Goal: Task Accomplishment & Management: Manage account settings

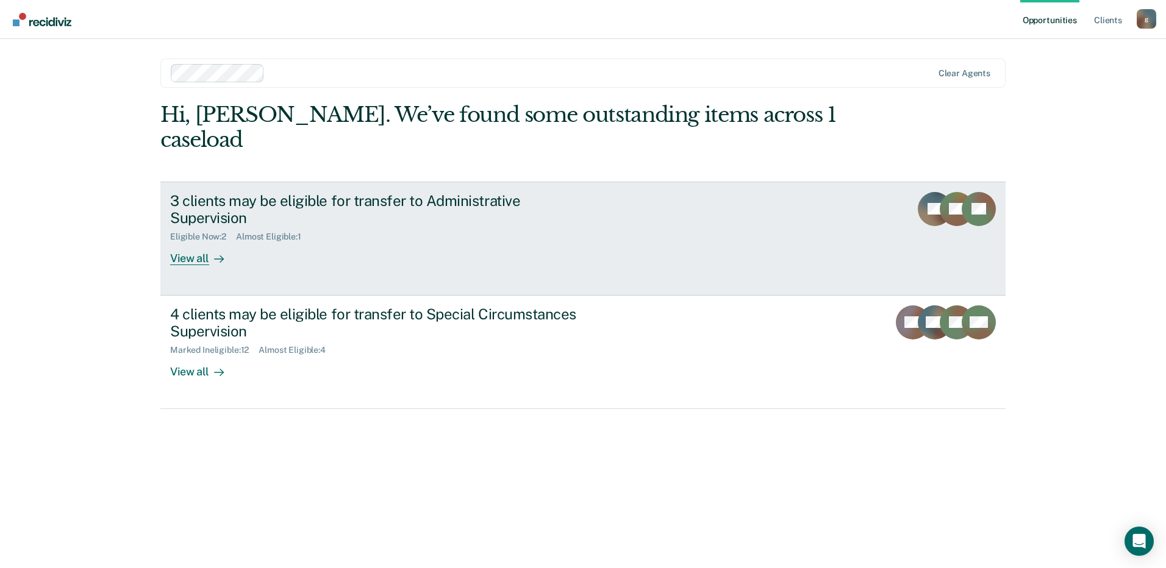
click at [294, 192] on div "3 clients may be eligible for transfer to Administrative Supervision" at bounding box center [384, 209] width 428 height 35
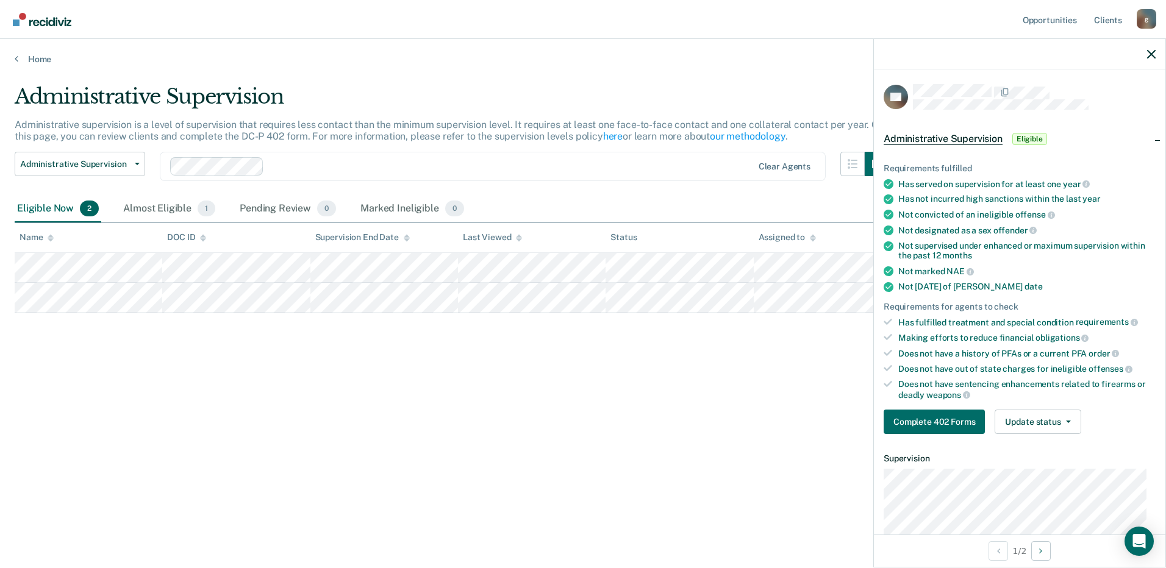
click at [282, 466] on div "Administrative Supervision Administrative supervision is a level of supervision…" at bounding box center [583, 280] width 1136 height 393
click at [704, 410] on div "Administrative Supervision Administrative supervision is a level of supervision…" at bounding box center [583, 280] width 1136 height 393
click at [1150, 54] on icon "button" at bounding box center [1151, 54] width 9 height 9
click at [1046, 416] on button "Update status" at bounding box center [1037, 422] width 86 height 24
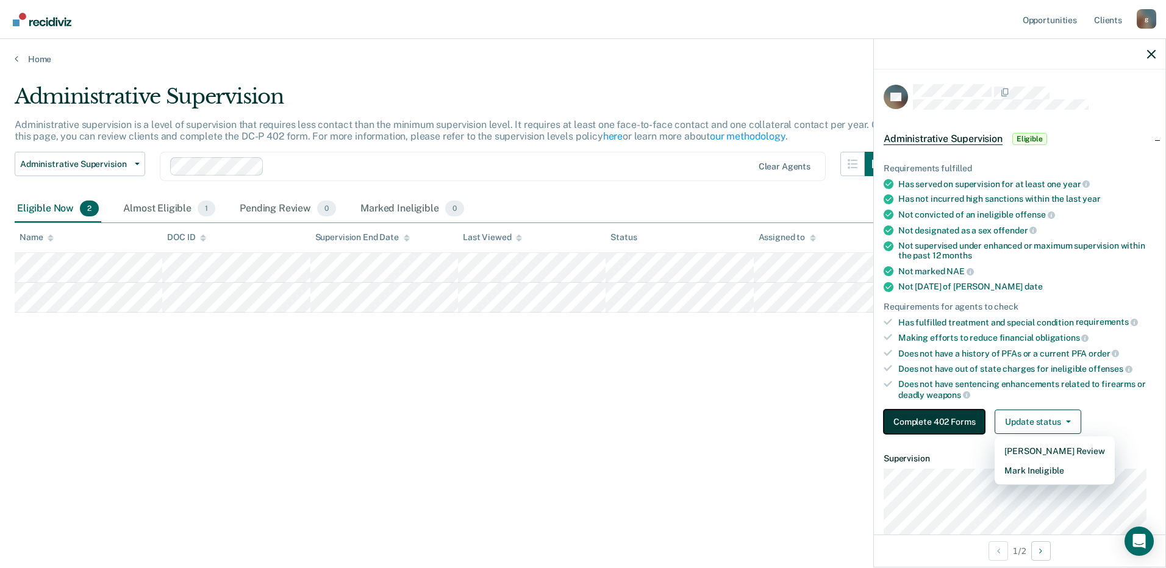
click at [928, 427] on button "Complete 402 Forms" at bounding box center [933, 422] width 101 height 24
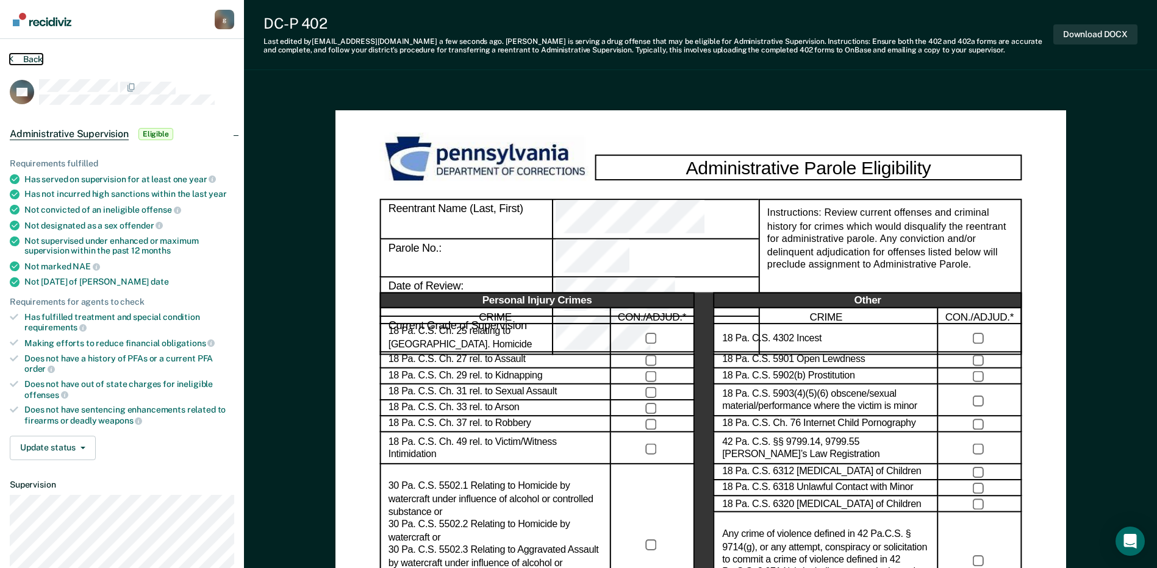
click at [32, 62] on button "Back" at bounding box center [26, 59] width 33 height 11
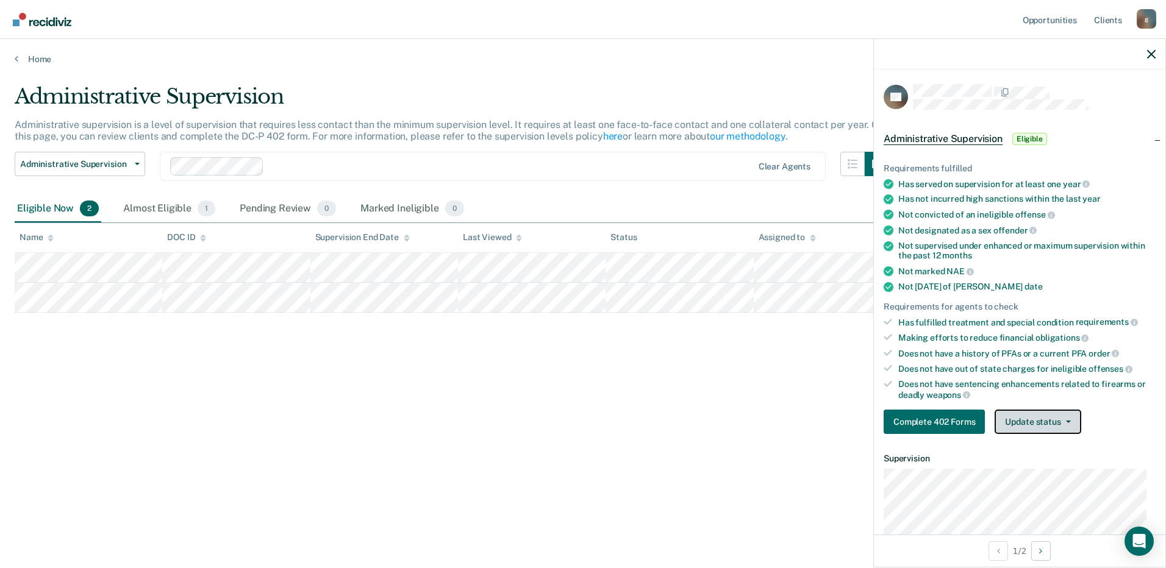
click at [1041, 413] on button "Update status" at bounding box center [1037, 422] width 86 height 24
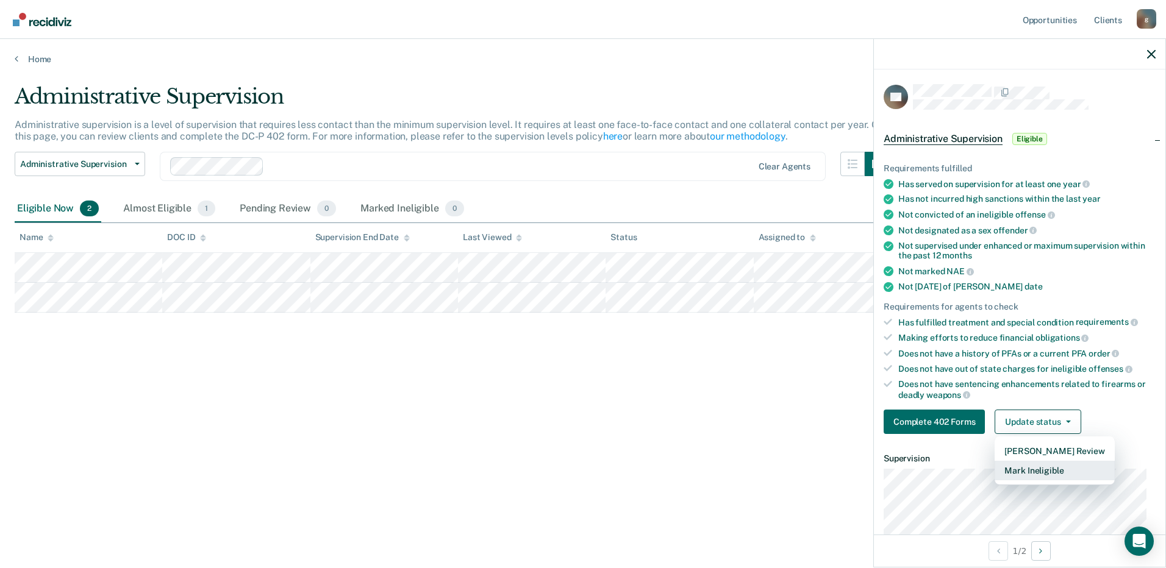
click at [1049, 466] on button "Mark Ineligible" at bounding box center [1053, 471] width 119 height 20
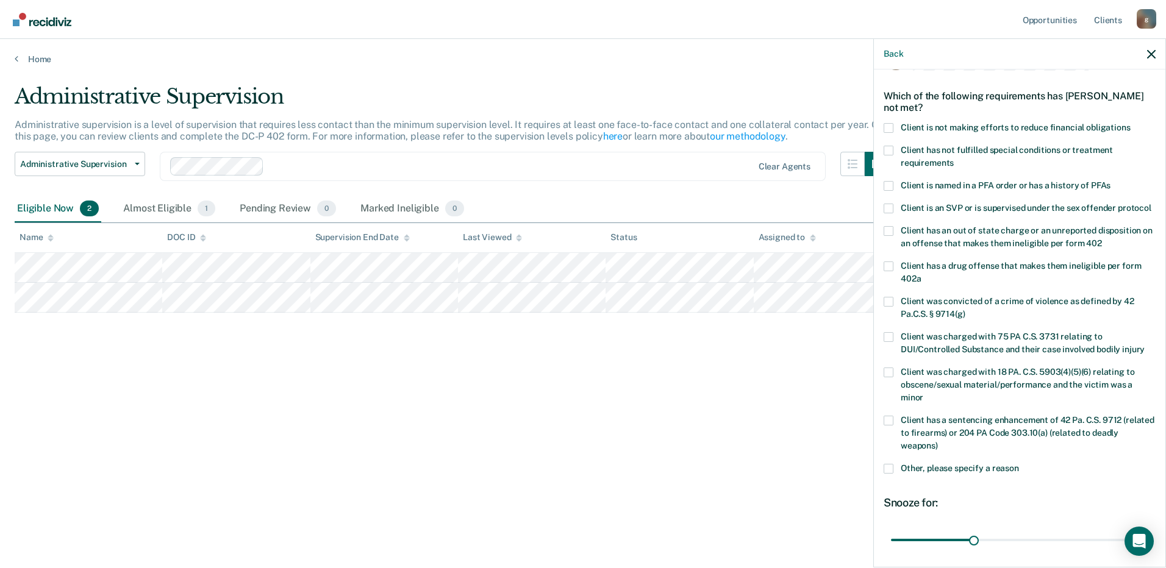
scroll to position [61, 0]
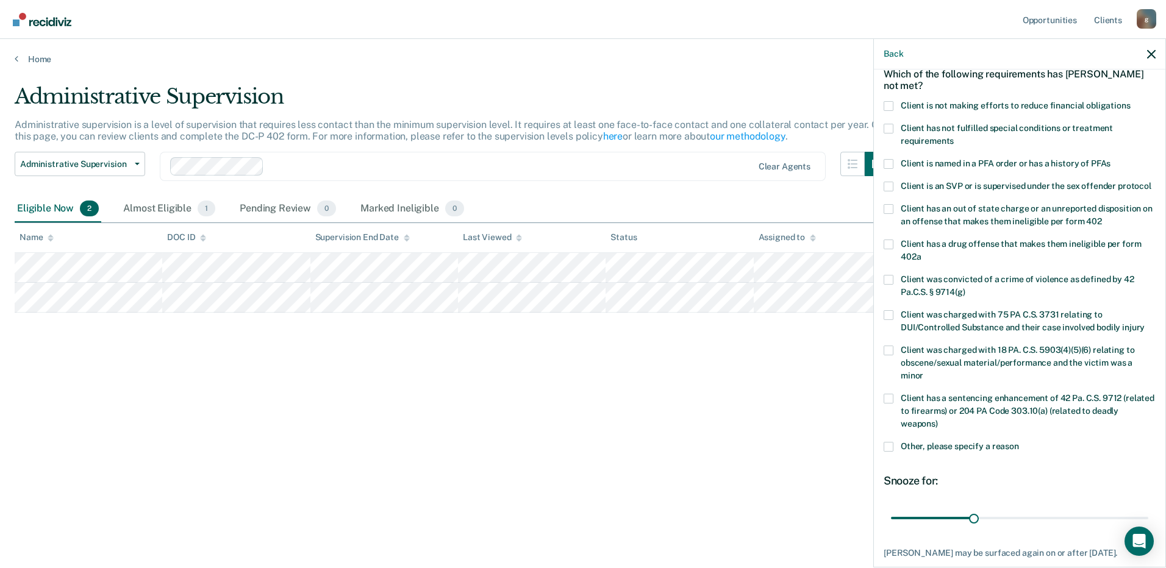
click at [888, 452] on span at bounding box center [888, 447] width 10 height 10
click at [1019, 442] on input "Other, please specify a reason" at bounding box center [1019, 442] width 0 height 0
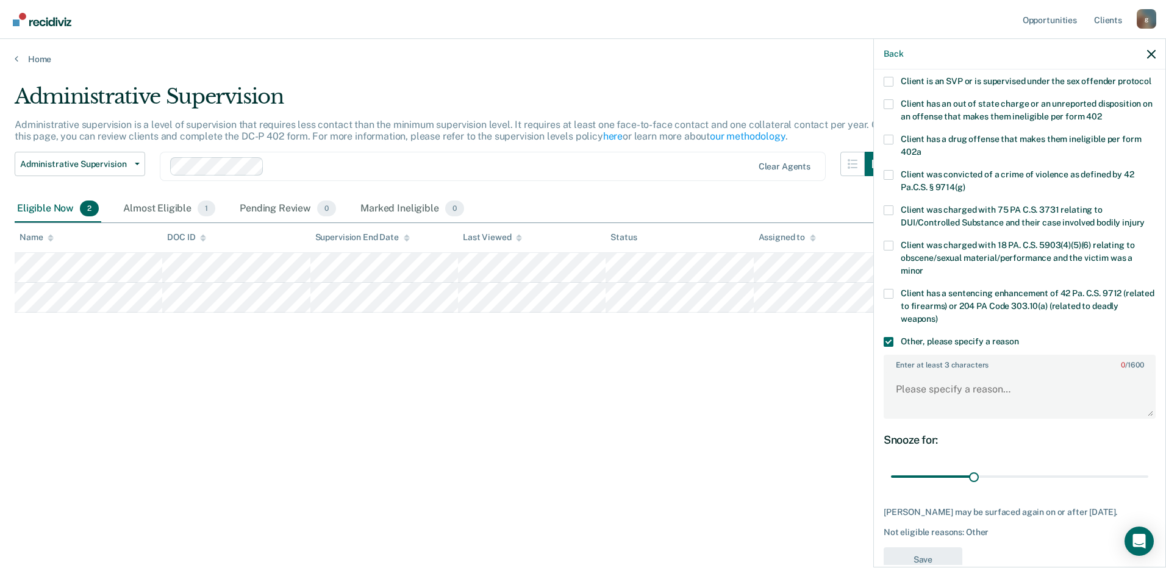
scroll to position [183, 0]
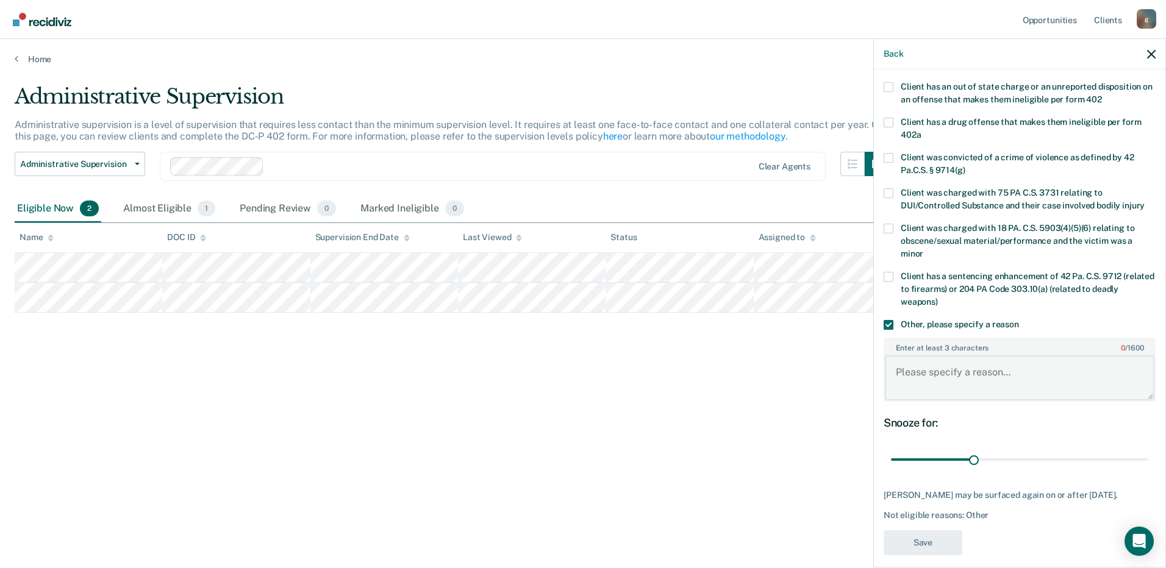
click at [941, 386] on textarea "Enter at least 3 characters 0 / 1600" at bounding box center [1019, 377] width 269 height 45
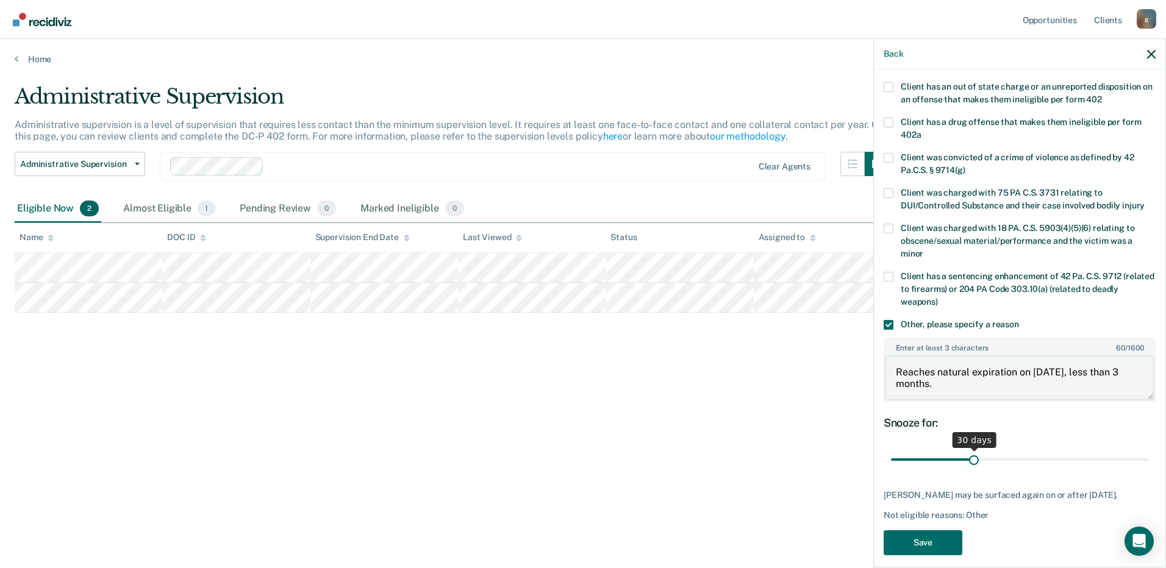
type textarea "Reaches natural expiration on [DATE], less than 3 months."
drag, startPoint x: 970, startPoint y: 472, endPoint x: 1150, endPoint y: 465, distance: 180.6
click at [1148, 465] on input "range" at bounding box center [1019, 459] width 257 height 21
type input "93"
click at [1142, 471] on input "range" at bounding box center [1019, 459] width 257 height 21
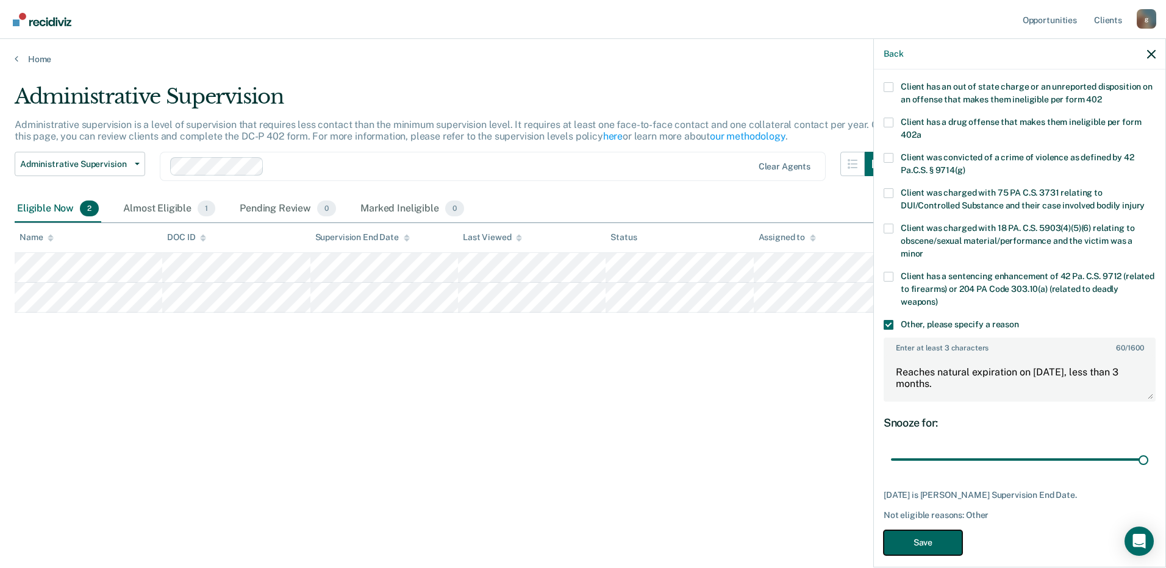
click at [916, 544] on button "Save" at bounding box center [922, 542] width 79 height 25
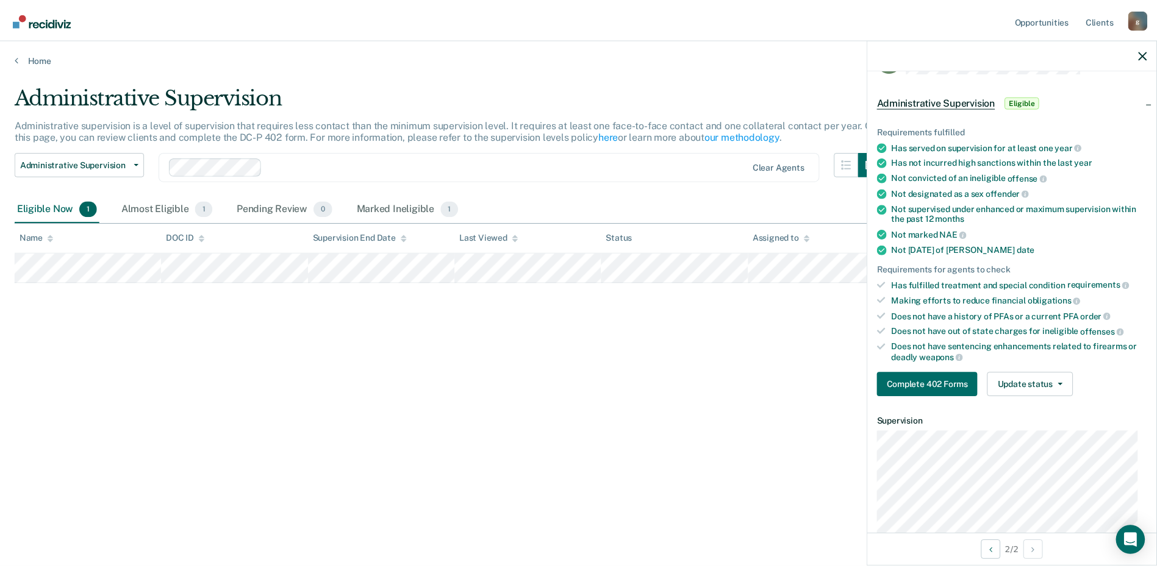
scroll to position [61, 0]
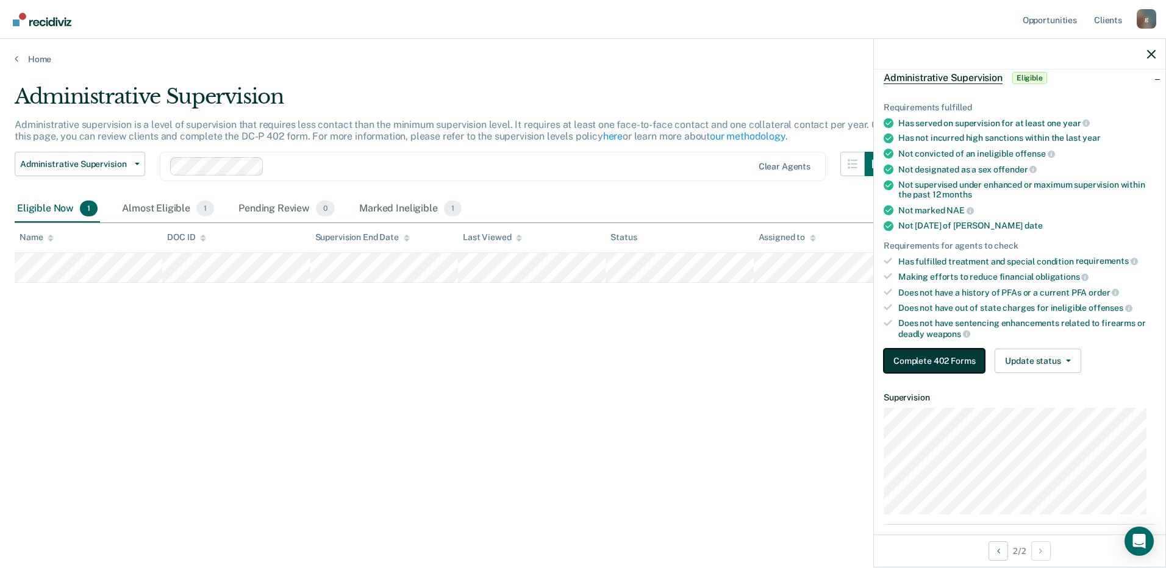
click at [941, 362] on button "Complete 402 Forms" at bounding box center [933, 361] width 101 height 24
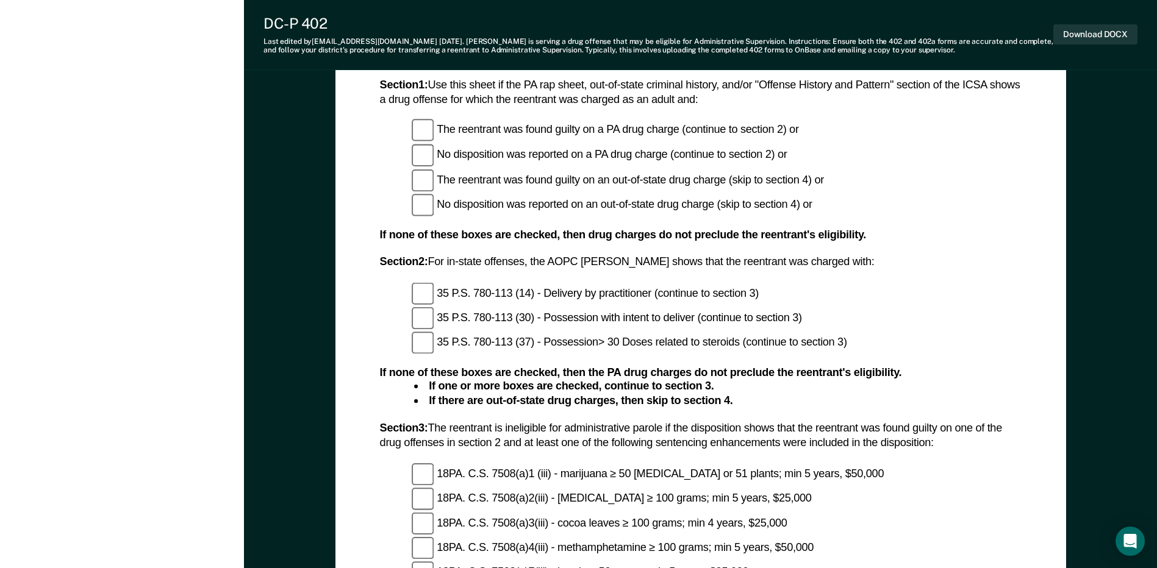
scroll to position [975, 0]
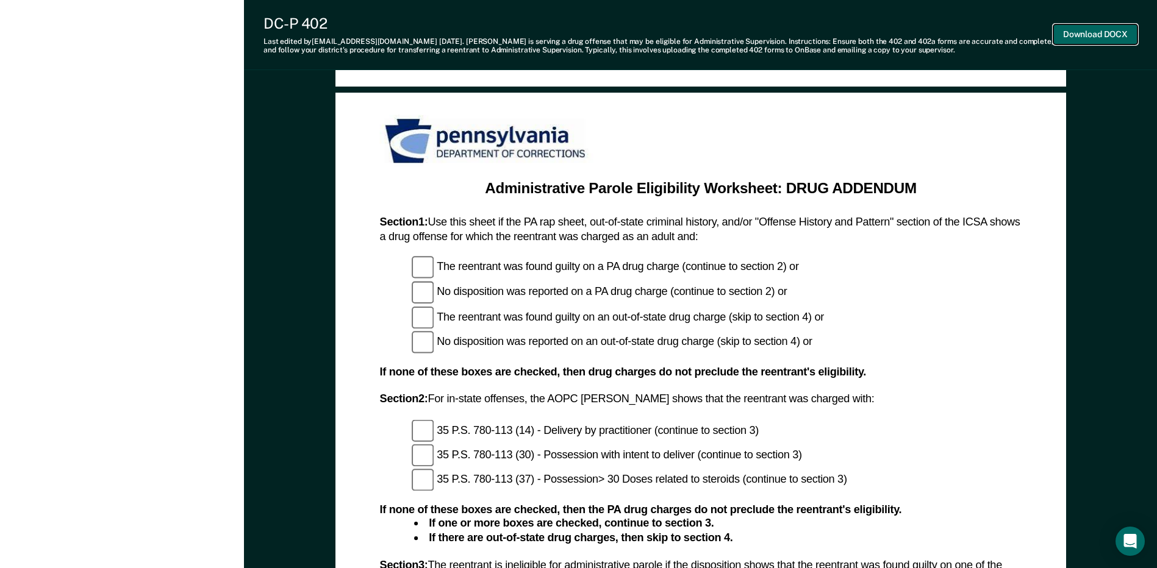
click at [1110, 26] on button "Download DOCX" at bounding box center [1095, 34] width 84 height 20
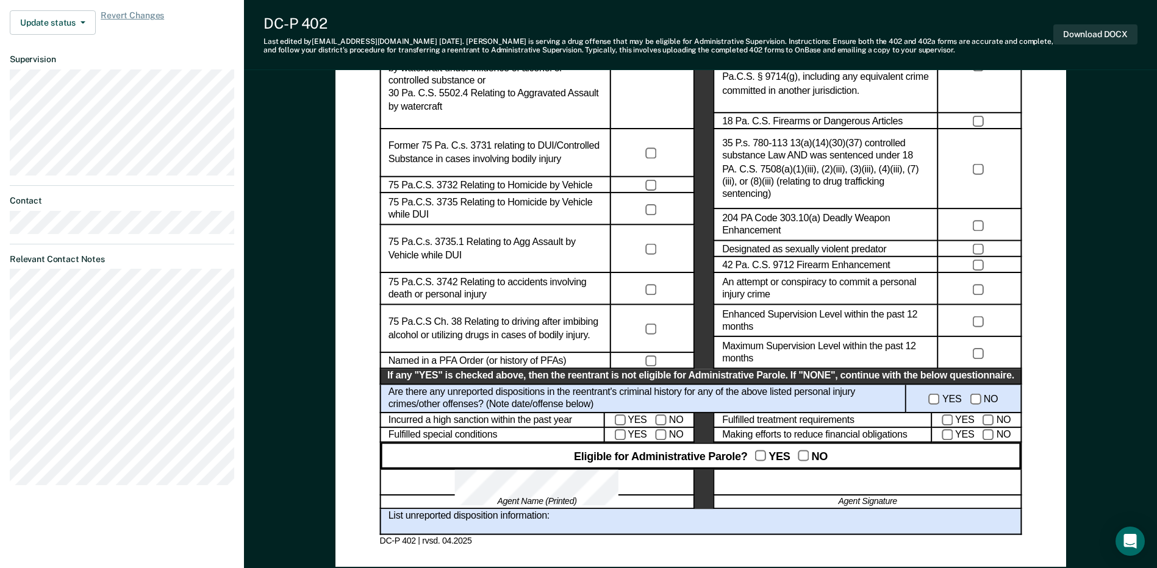
scroll to position [488, 0]
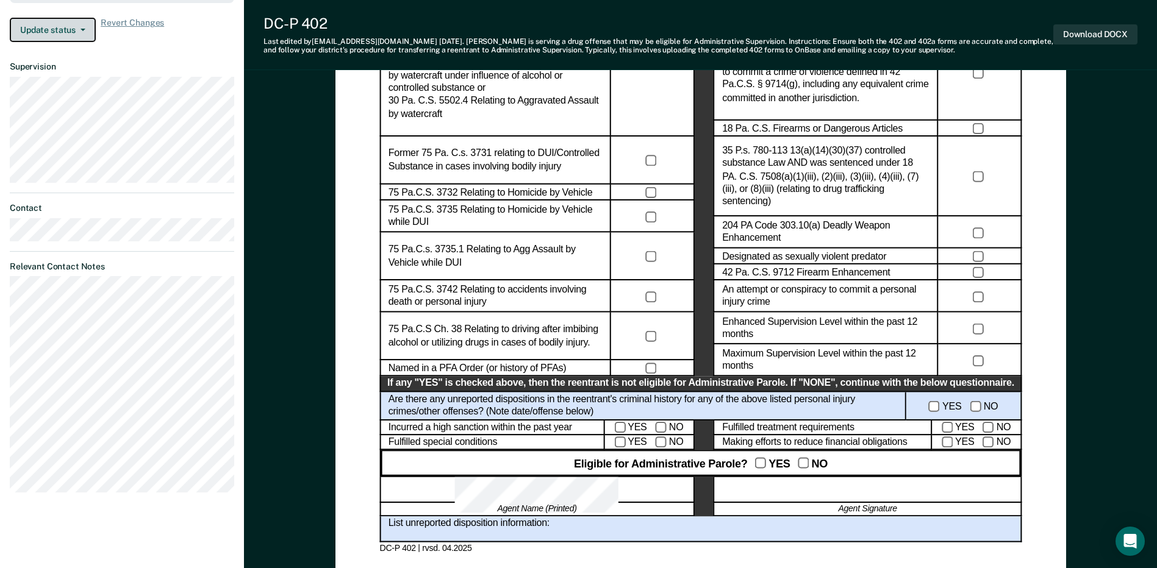
click at [62, 31] on button "Update status" at bounding box center [53, 30] width 86 height 24
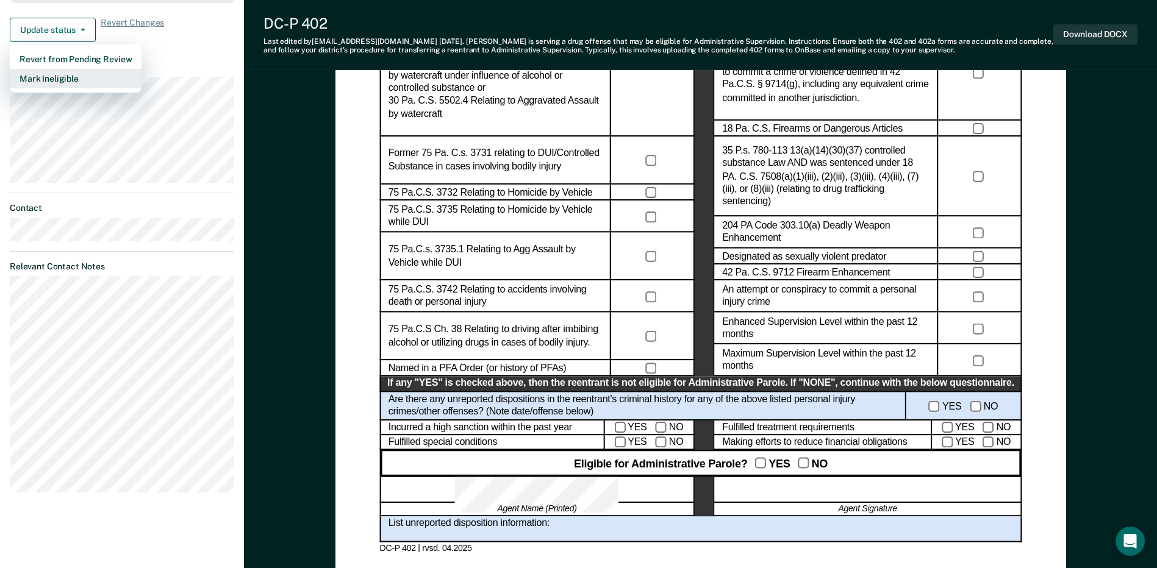
click at [63, 81] on button "Mark Ineligible" at bounding box center [76, 79] width 132 height 20
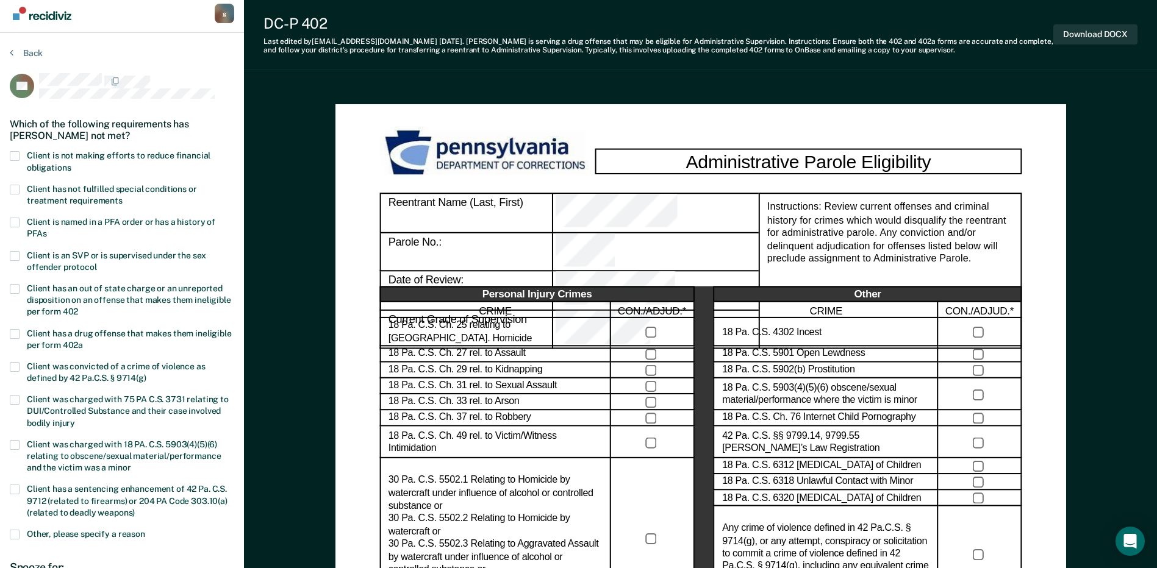
scroll to position [0, 0]
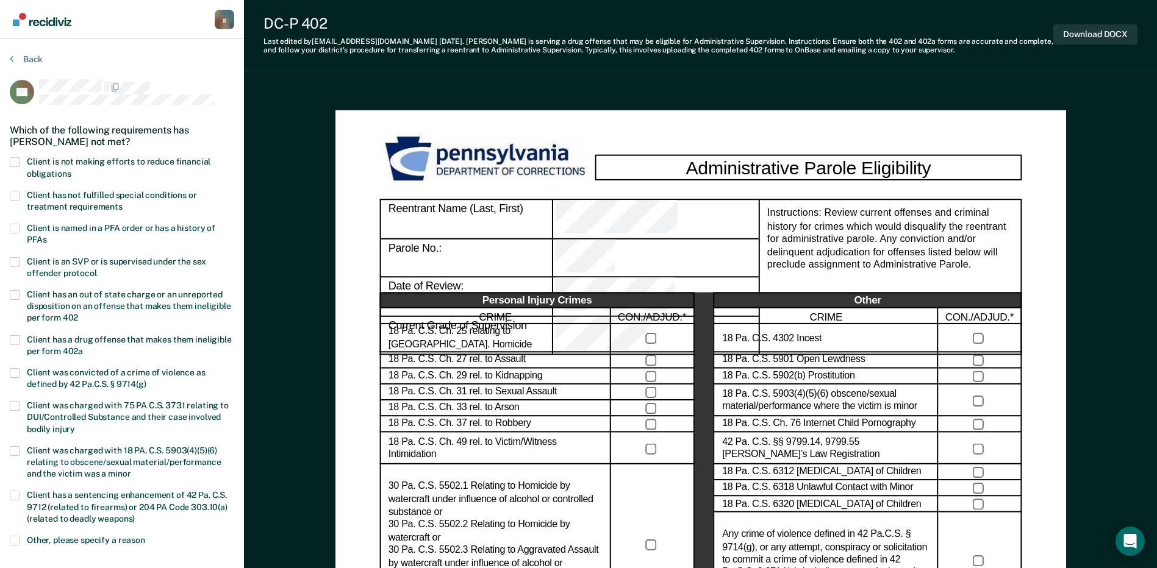
click at [13, 159] on span at bounding box center [15, 162] width 10 height 10
click at [71, 169] on input "Client is not making efforts to reduce financial obligations" at bounding box center [71, 169] width 0 height 0
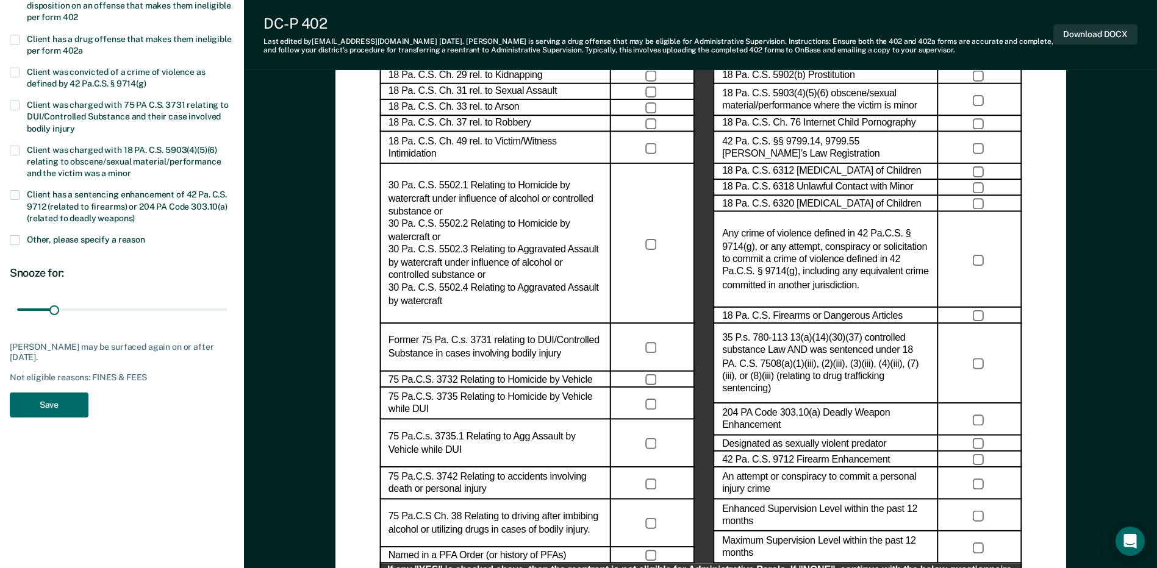
scroll to position [305, 0]
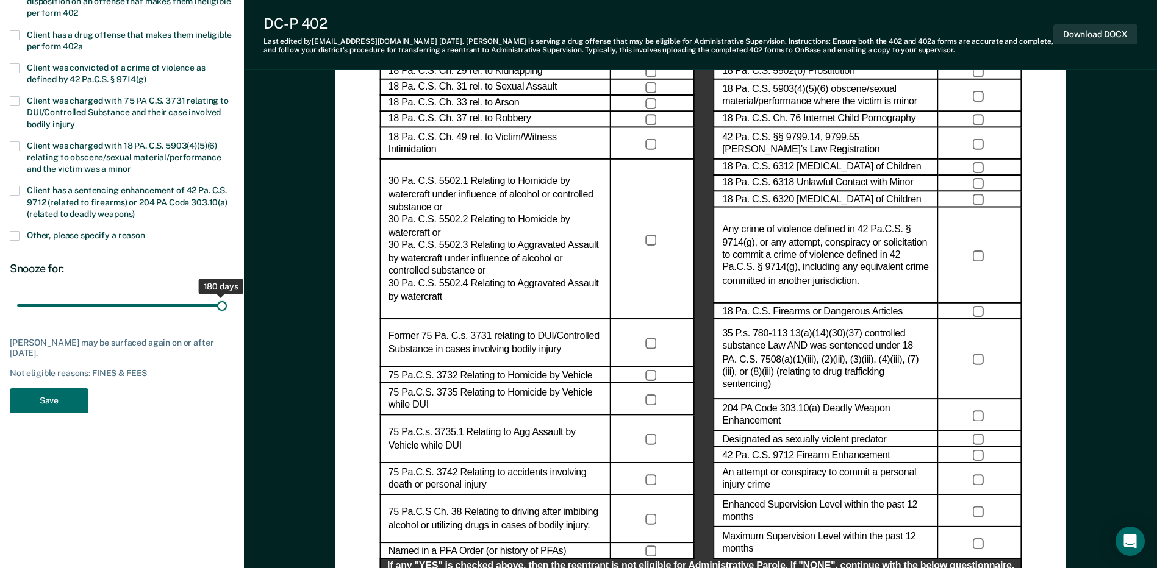
drag, startPoint x: 54, startPoint y: 304, endPoint x: 245, endPoint y: 304, distance: 190.8
type input "180"
click at [227, 304] on input "range" at bounding box center [122, 305] width 210 height 21
click at [33, 398] on button "Save" at bounding box center [49, 400] width 79 height 25
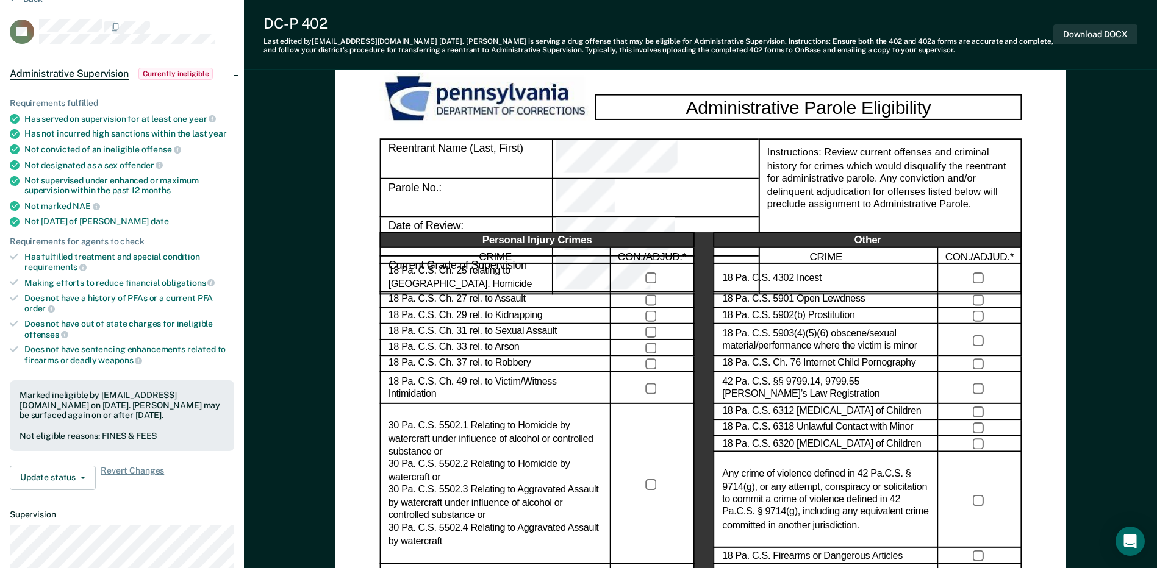
scroll to position [0, 0]
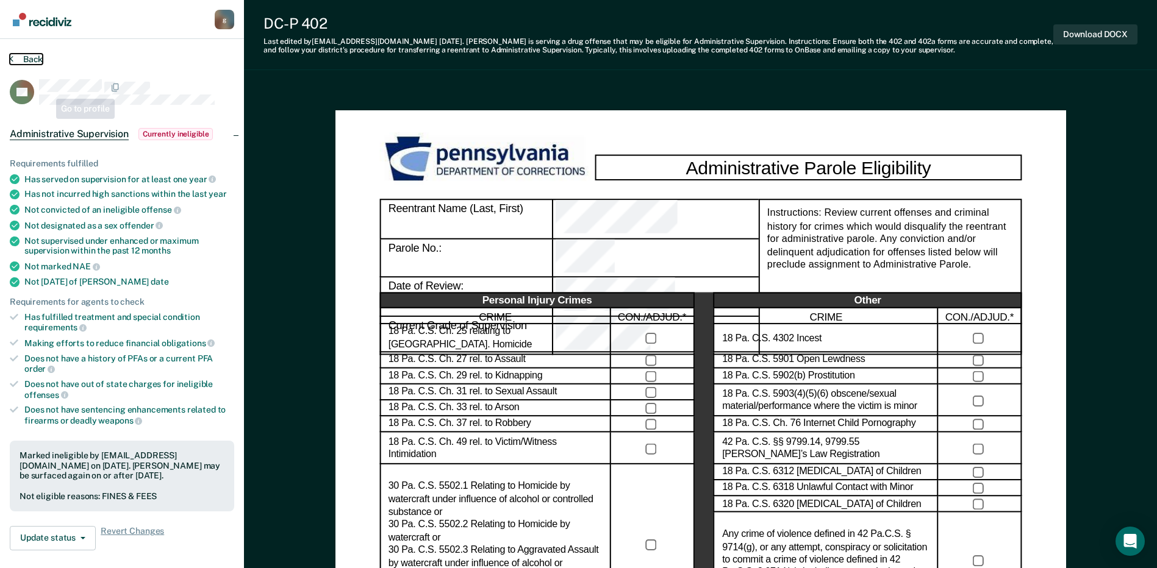
click at [26, 60] on button "Back" at bounding box center [26, 59] width 33 height 11
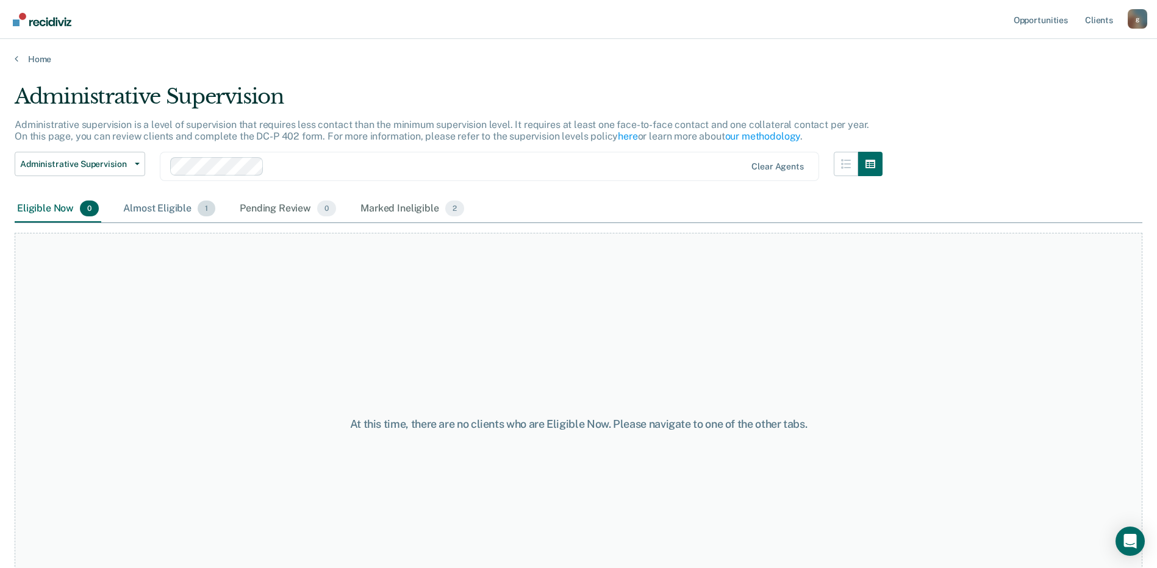
click at [163, 210] on div "Almost Eligible 1" at bounding box center [169, 209] width 97 height 27
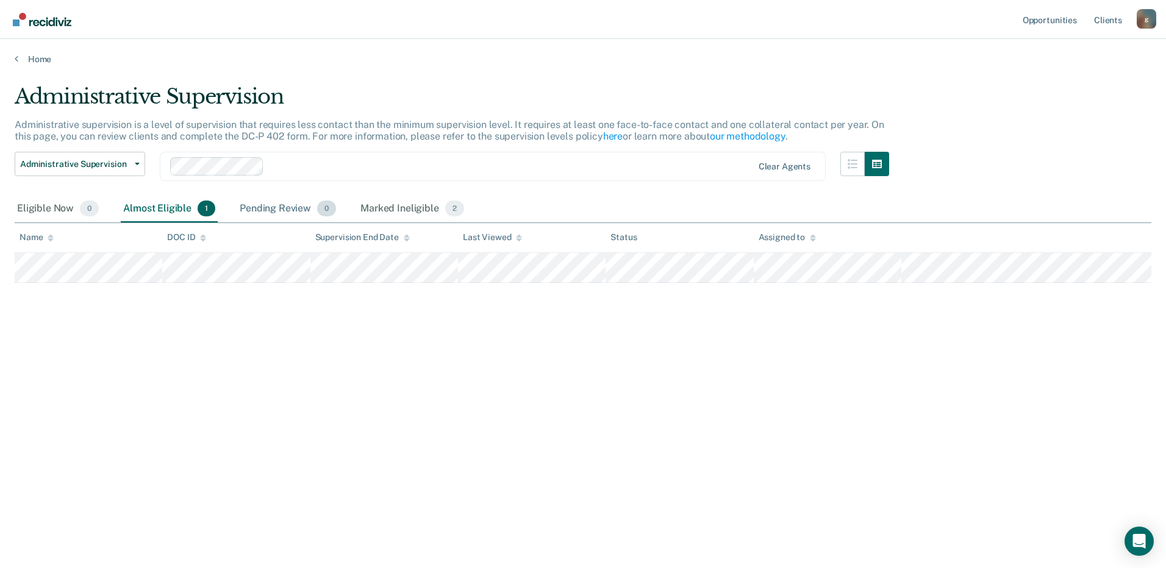
click at [271, 207] on div "Pending Review 0" at bounding box center [287, 209] width 101 height 27
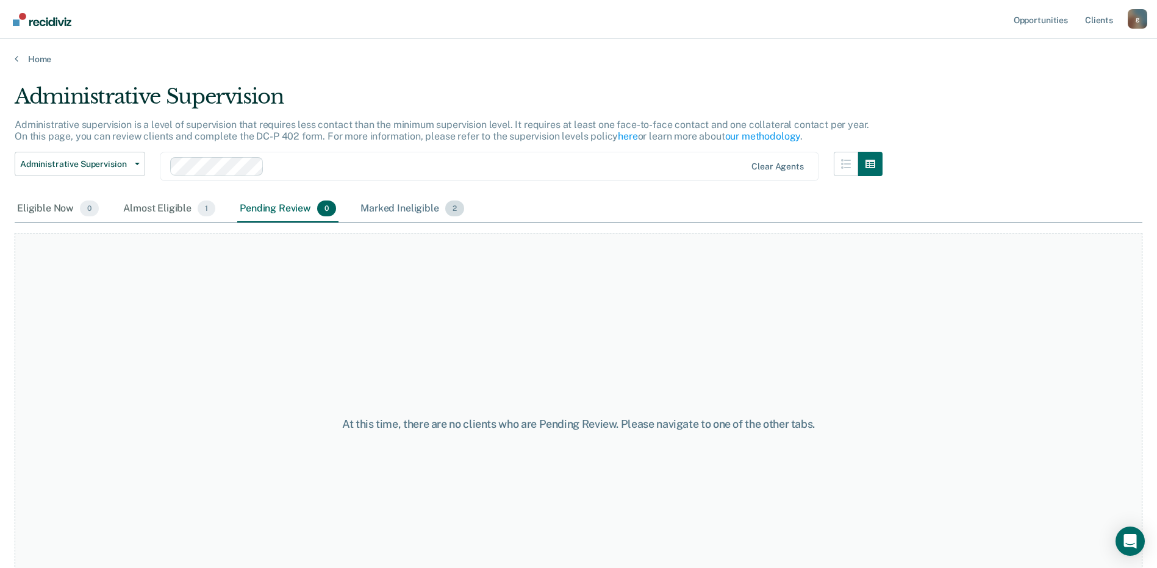
click at [381, 204] on div "Marked Ineligible 2" at bounding box center [412, 209] width 109 height 27
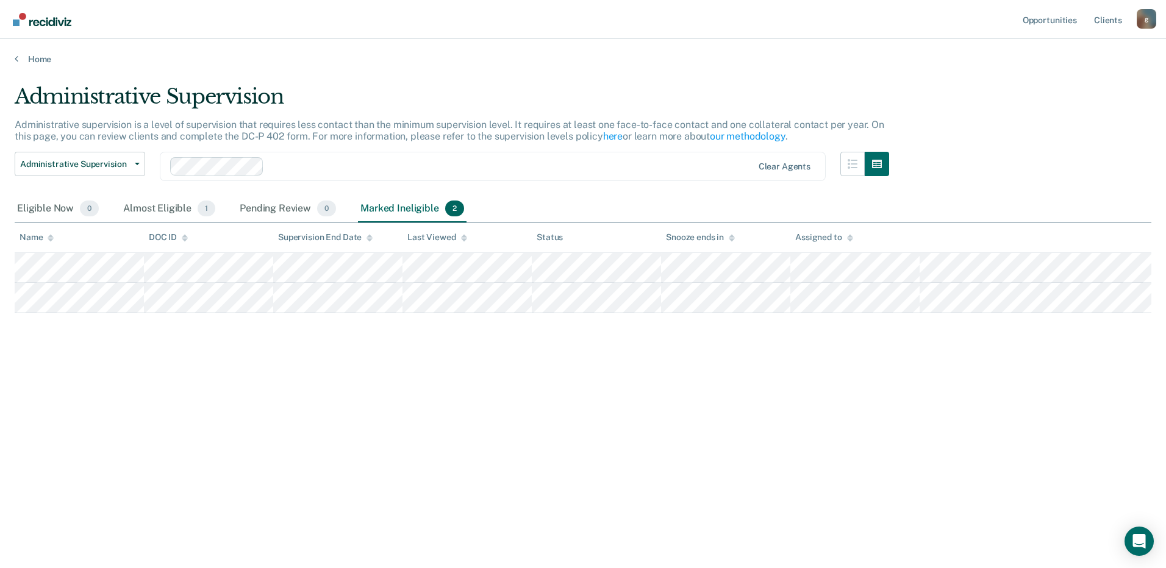
click at [26, 50] on div "Home" at bounding box center [583, 52] width 1166 height 26
click at [36, 62] on link "Home" at bounding box center [583, 59] width 1136 height 11
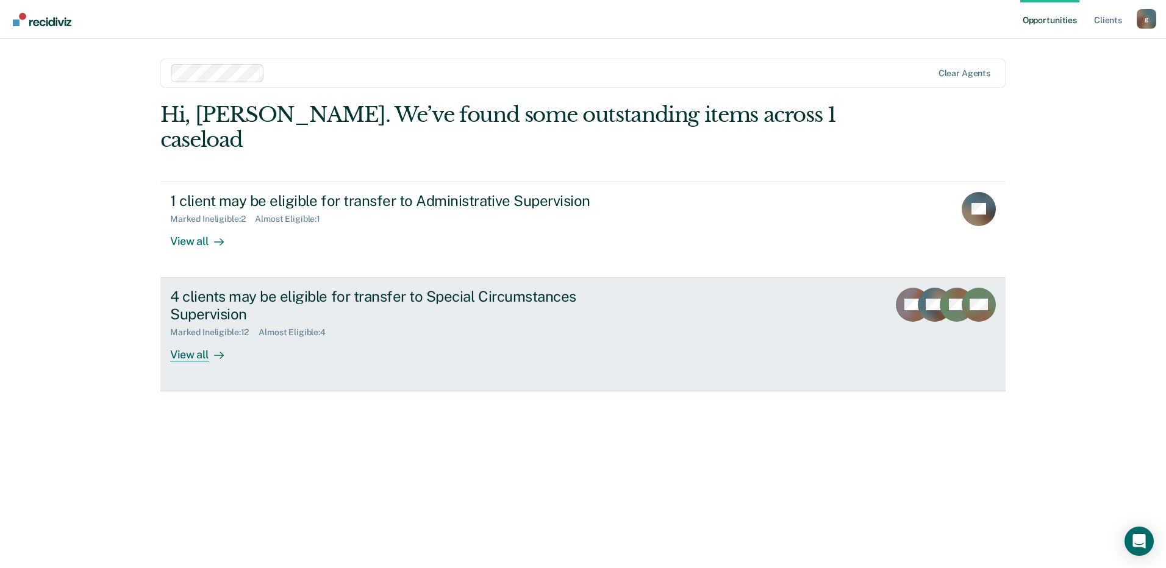
click at [237, 293] on div "4 clients may be eligible for transfer to Special Circumstances Supervision" at bounding box center [384, 305] width 428 height 35
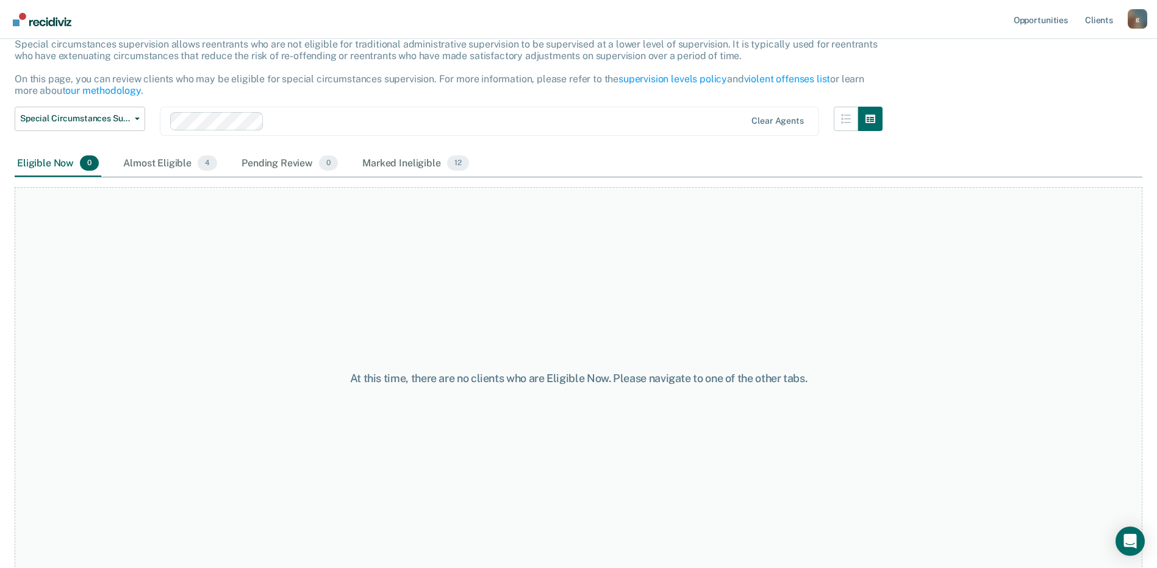
scroll to position [82, 0]
click at [154, 169] on div "Almost Eligible 4" at bounding box center [170, 162] width 99 height 27
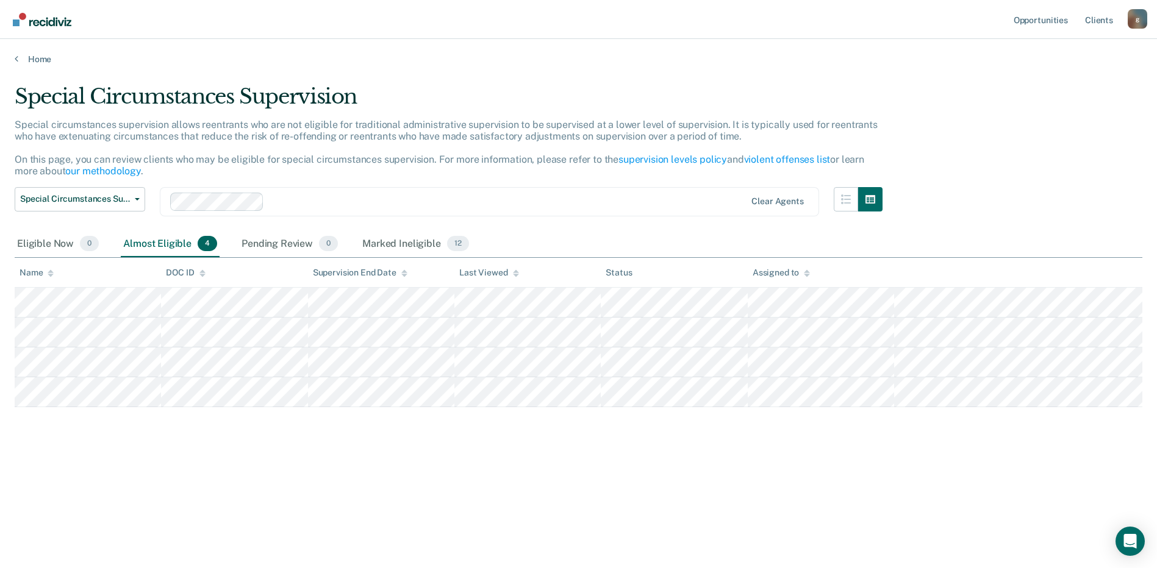
scroll to position [0, 0]
click at [56, 241] on div "Eligible Now 0" at bounding box center [58, 244] width 87 height 27
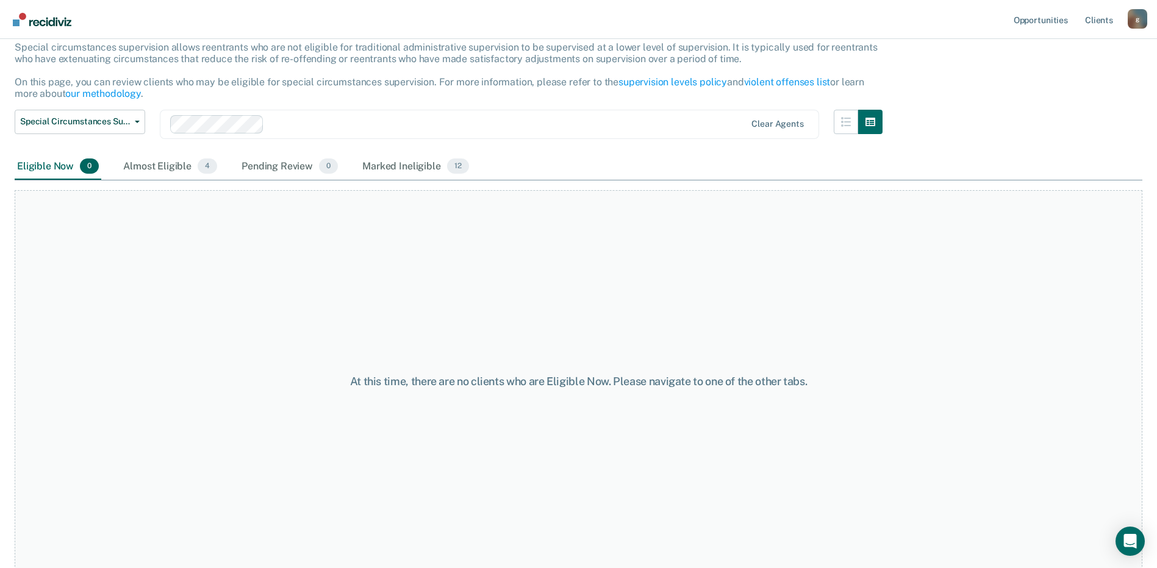
scroll to position [82, 0]
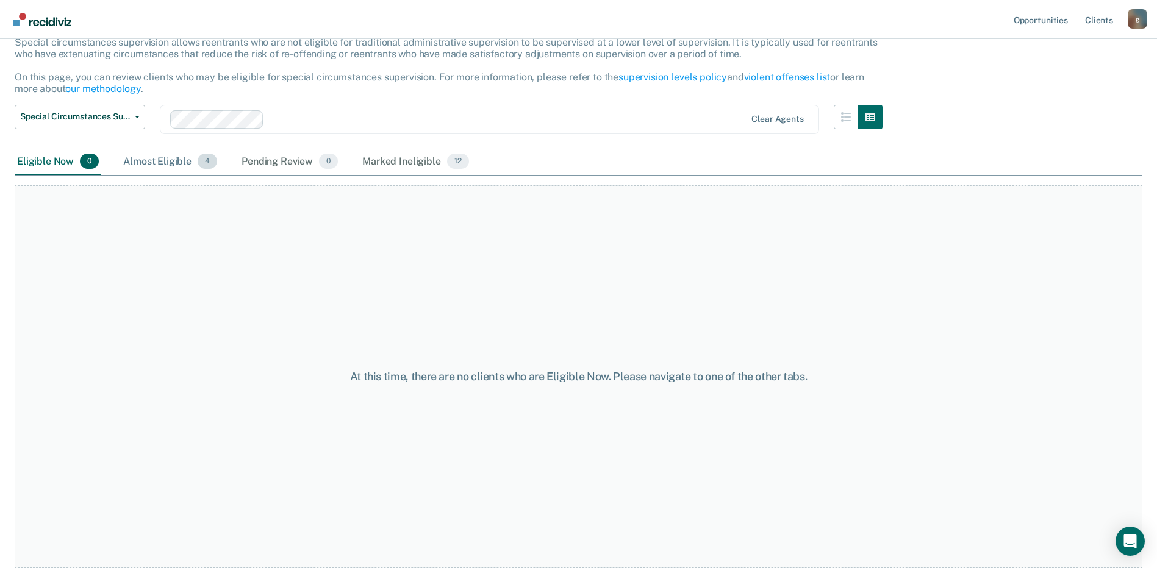
click at [160, 172] on div "Almost Eligible 4" at bounding box center [170, 162] width 99 height 27
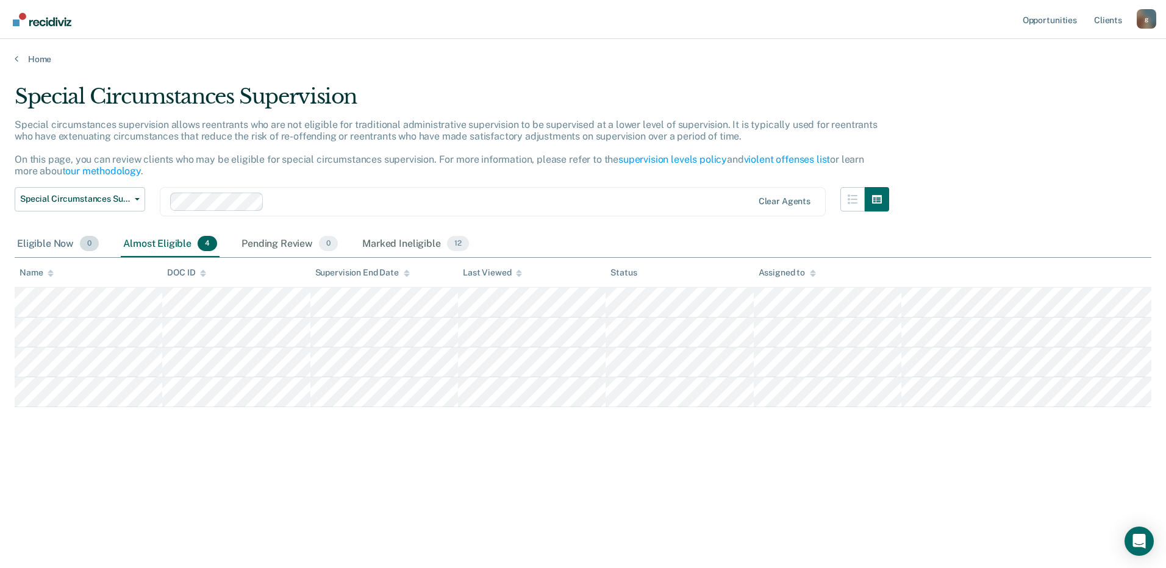
click at [57, 243] on div "Eligible Now 0" at bounding box center [58, 244] width 87 height 27
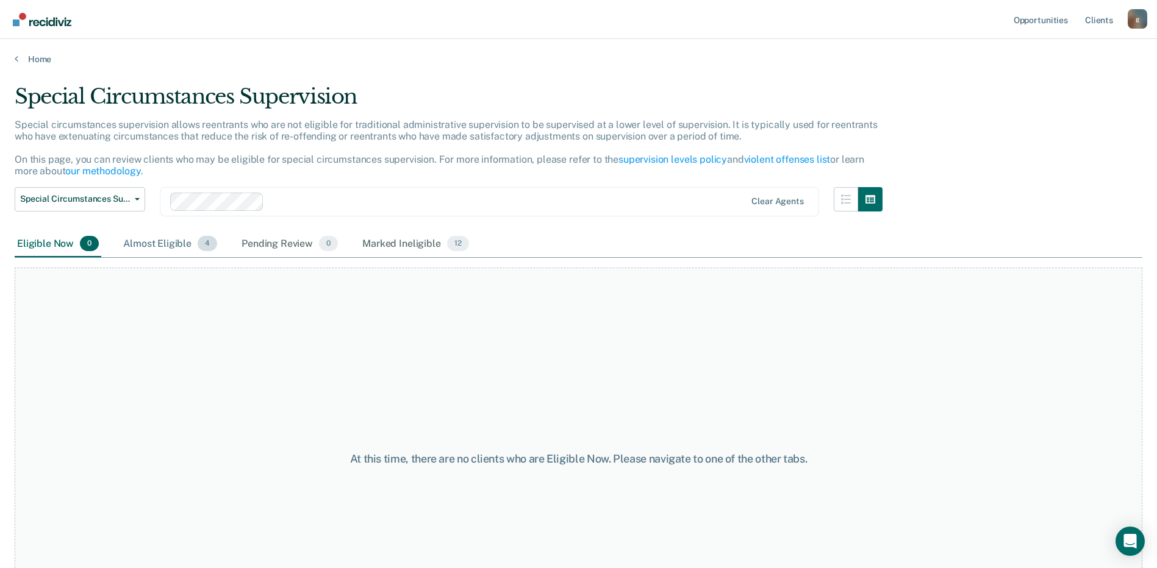
click at [149, 241] on div "Almost Eligible 4" at bounding box center [170, 244] width 99 height 27
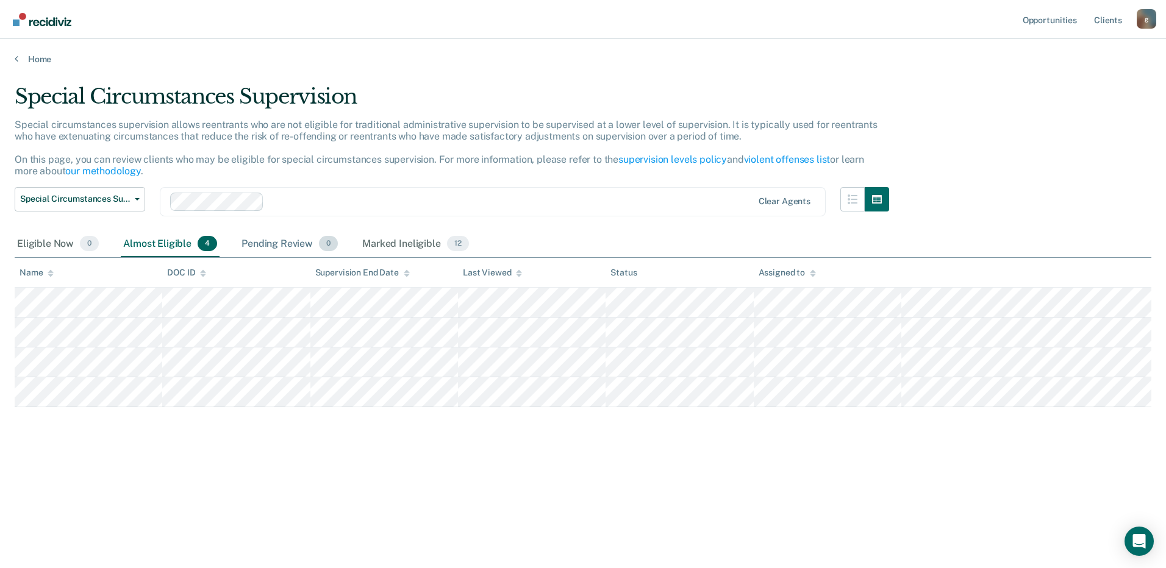
click at [285, 243] on div "Pending Review 0" at bounding box center [289, 244] width 101 height 27
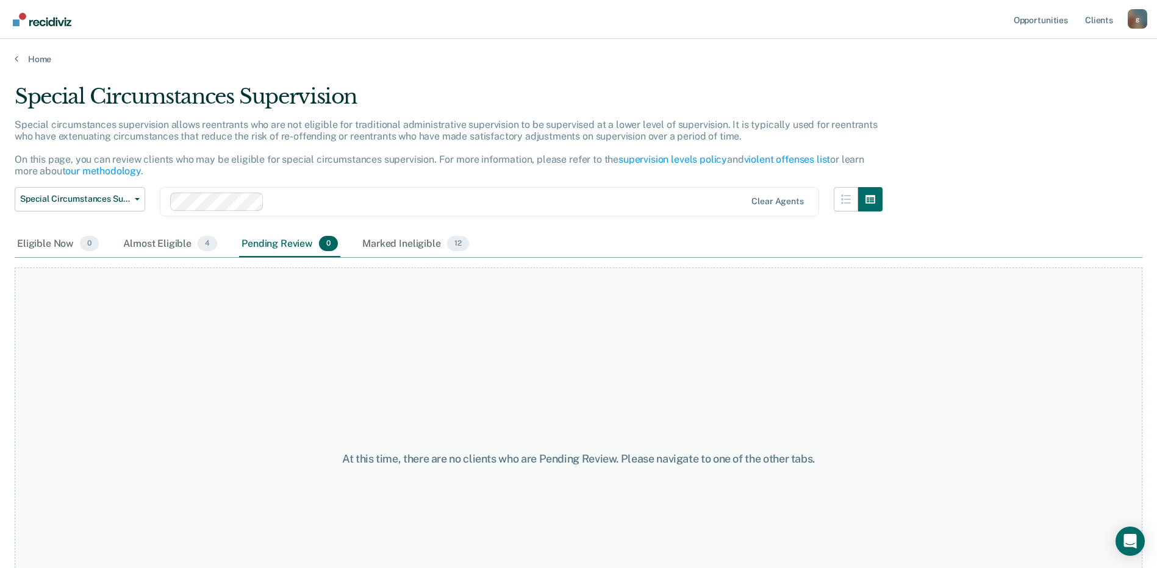
click at [354, 245] on div "Eligible Now 0 Almost Eligible 4 Pending Review 0 Marked Ineligible 12" at bounding box center [243, 244] width 457 height 27
click at [369, 244] on div "Marked Ineligible 12" at bounding box center [415, 244] width 111 height 27
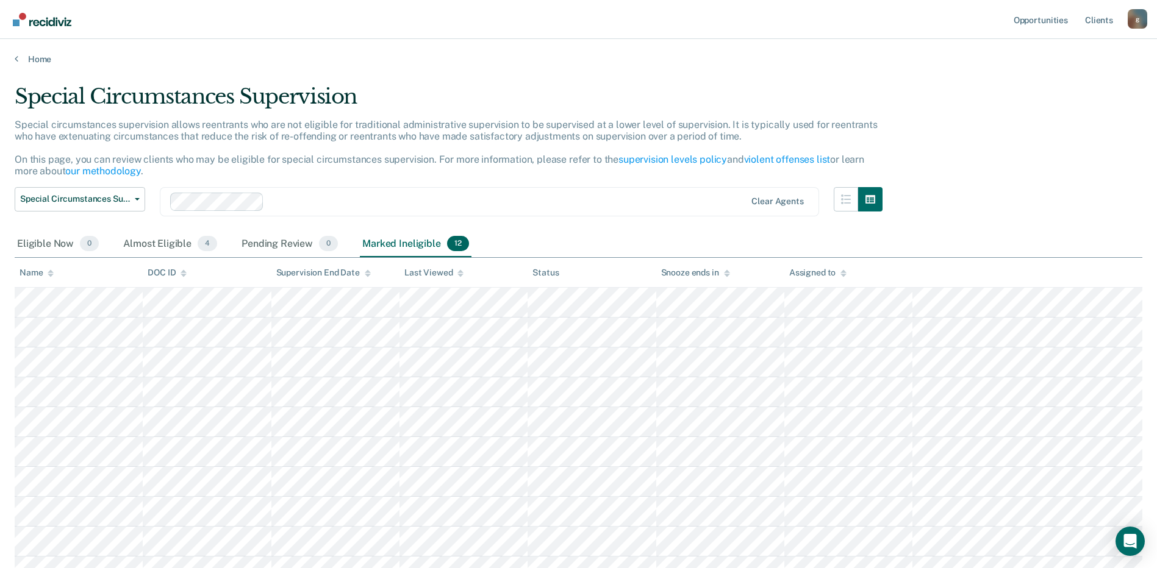
click at [521, 133] on p "Special circumstances supervision allows reentrants who are not eligible for tr…" at bounding box center [446, 148] width 863 height 59
